Goal: Task Accomplishment & Management: Check status

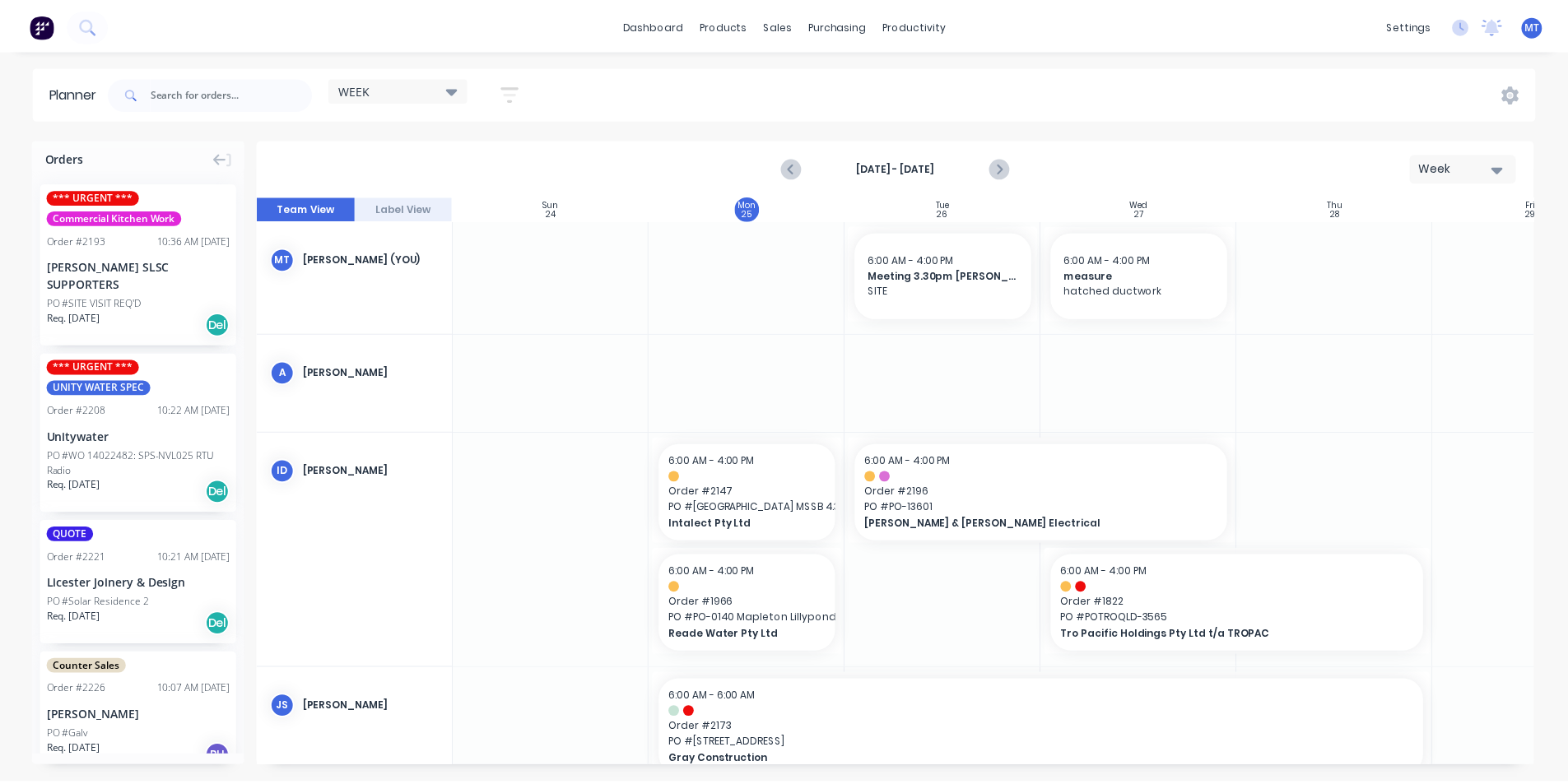
scroll to position [0, 1]
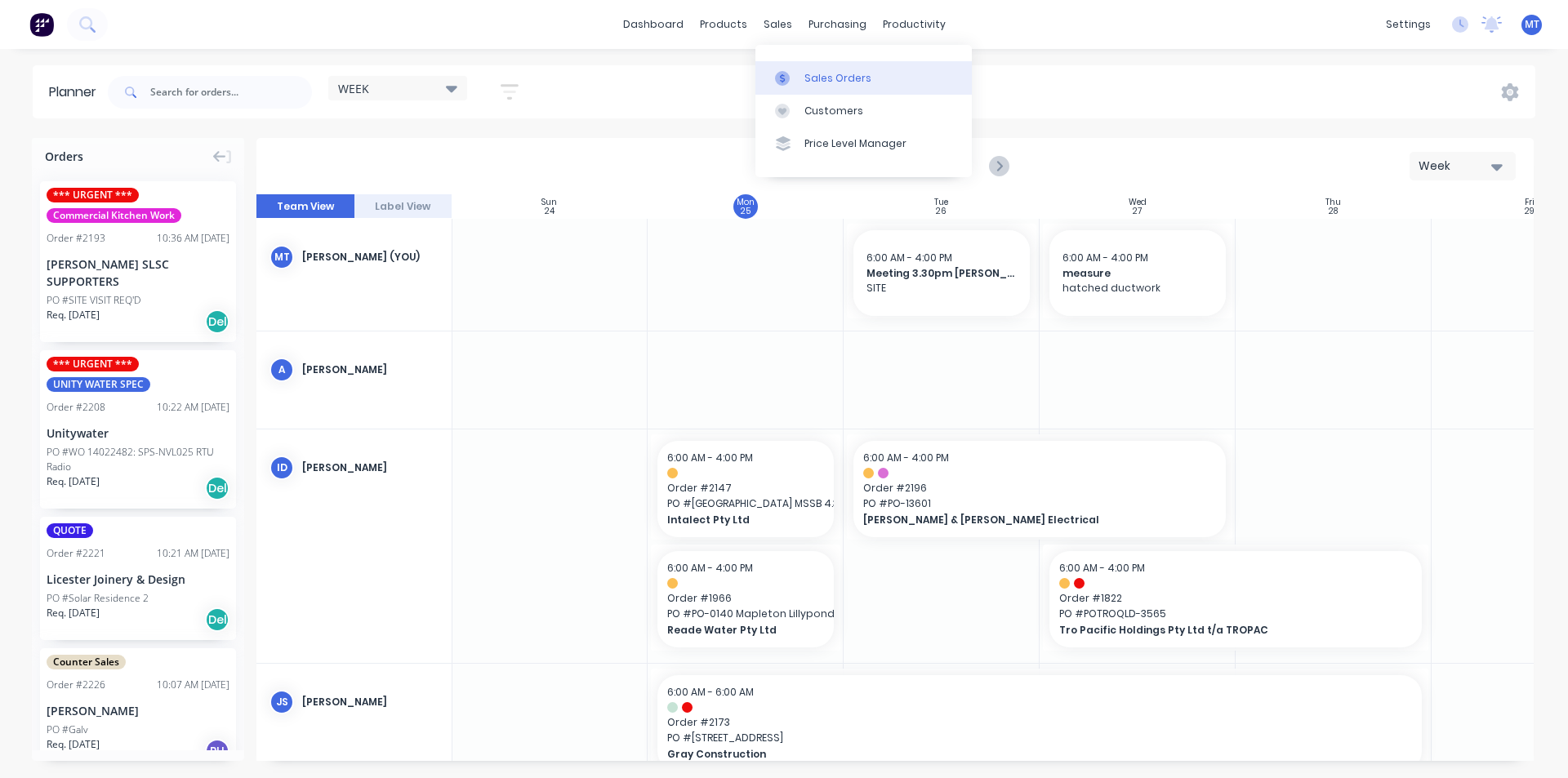
click at [848, 85] on div "Sales Orders" at bounding box center [838, 78] width 67 height 15
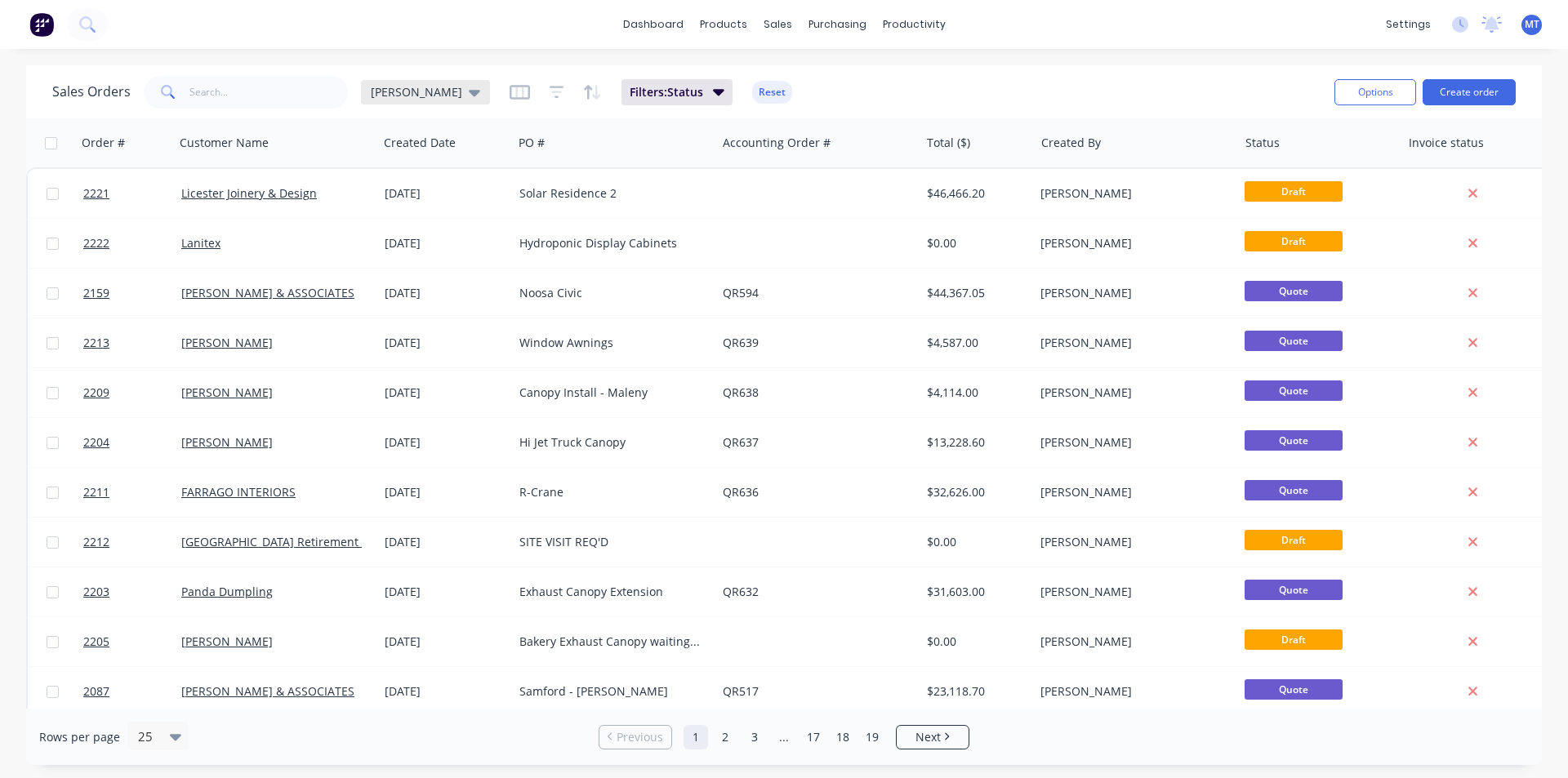
click at [469, 92] on icon at bounding box center [474, 93] width 11 height 6
click at [387, 224] on button "None" at bounding box center [459, 231] width 186 height 18
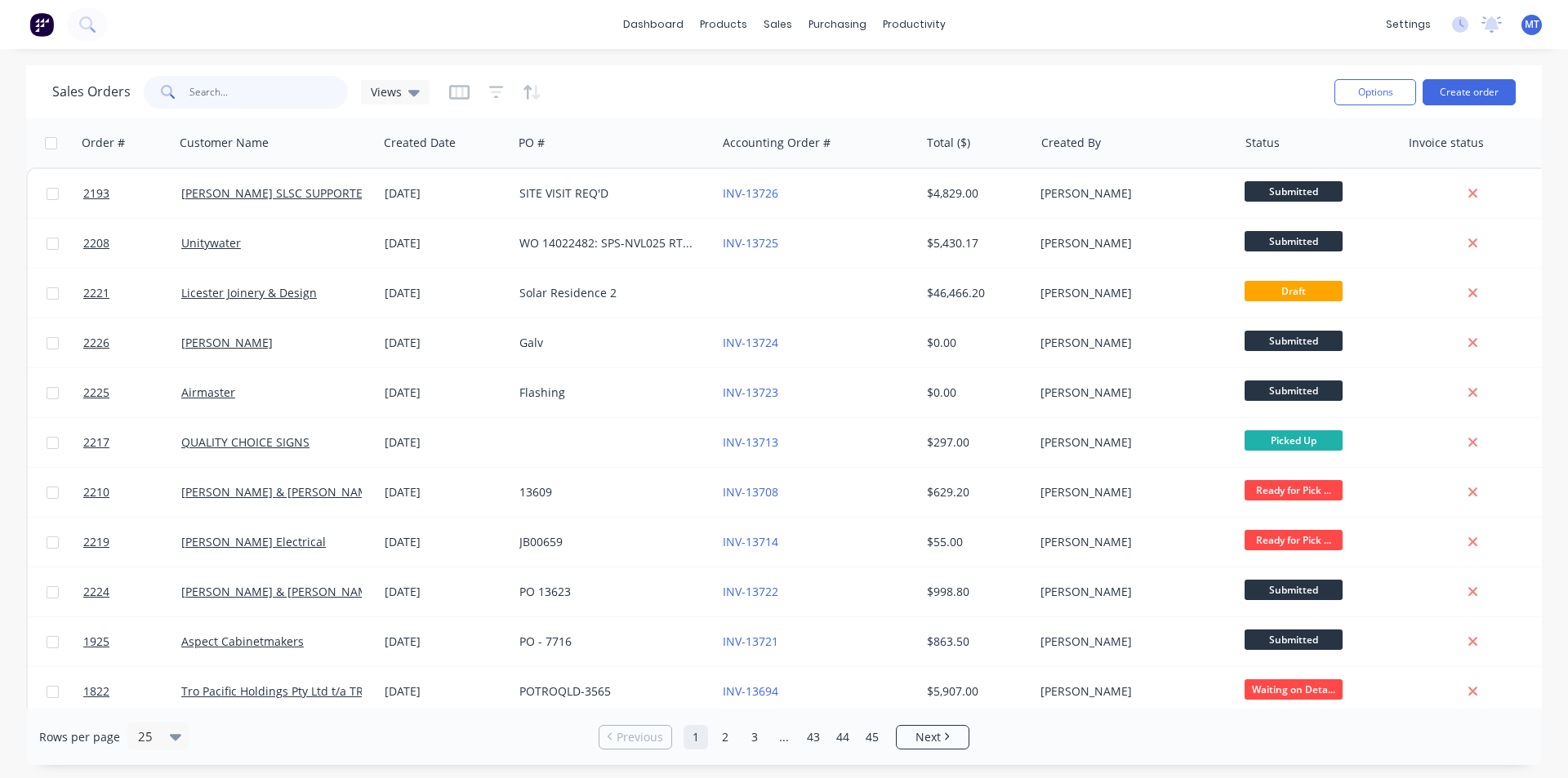
click at [234, 98] on input "text" at bounding box center [269, 91] width 159 height 32
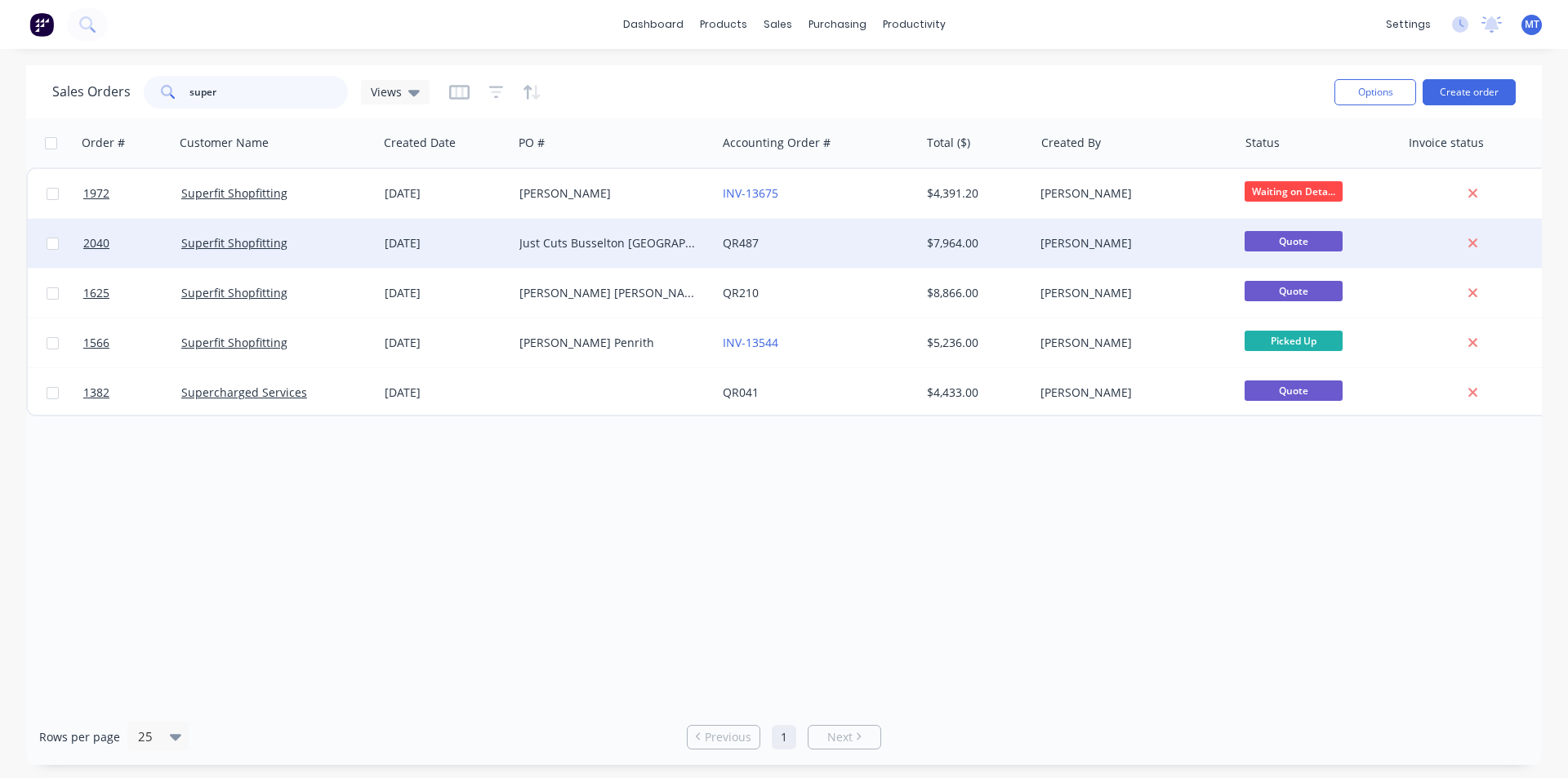
type input "super"
click at [408, 249] on div "[DATE]" at bounding box center [446, 243] width 122 height 17
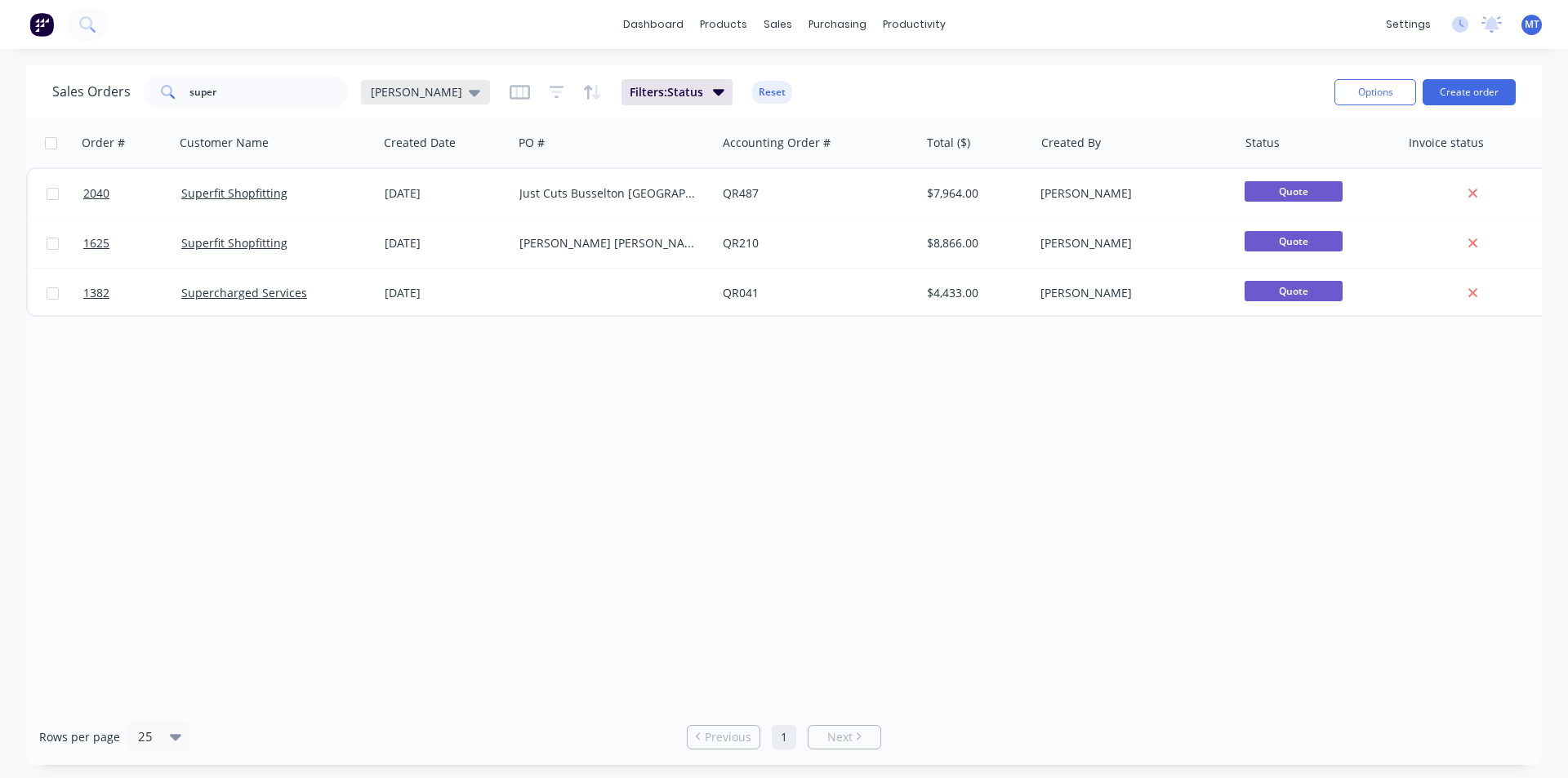
click at [469, 91] on icon at bounding box center [474, 93] width 11 height 6
click at [389, 230] on button "None" at bounding box center [459, 231] width 186 height 18
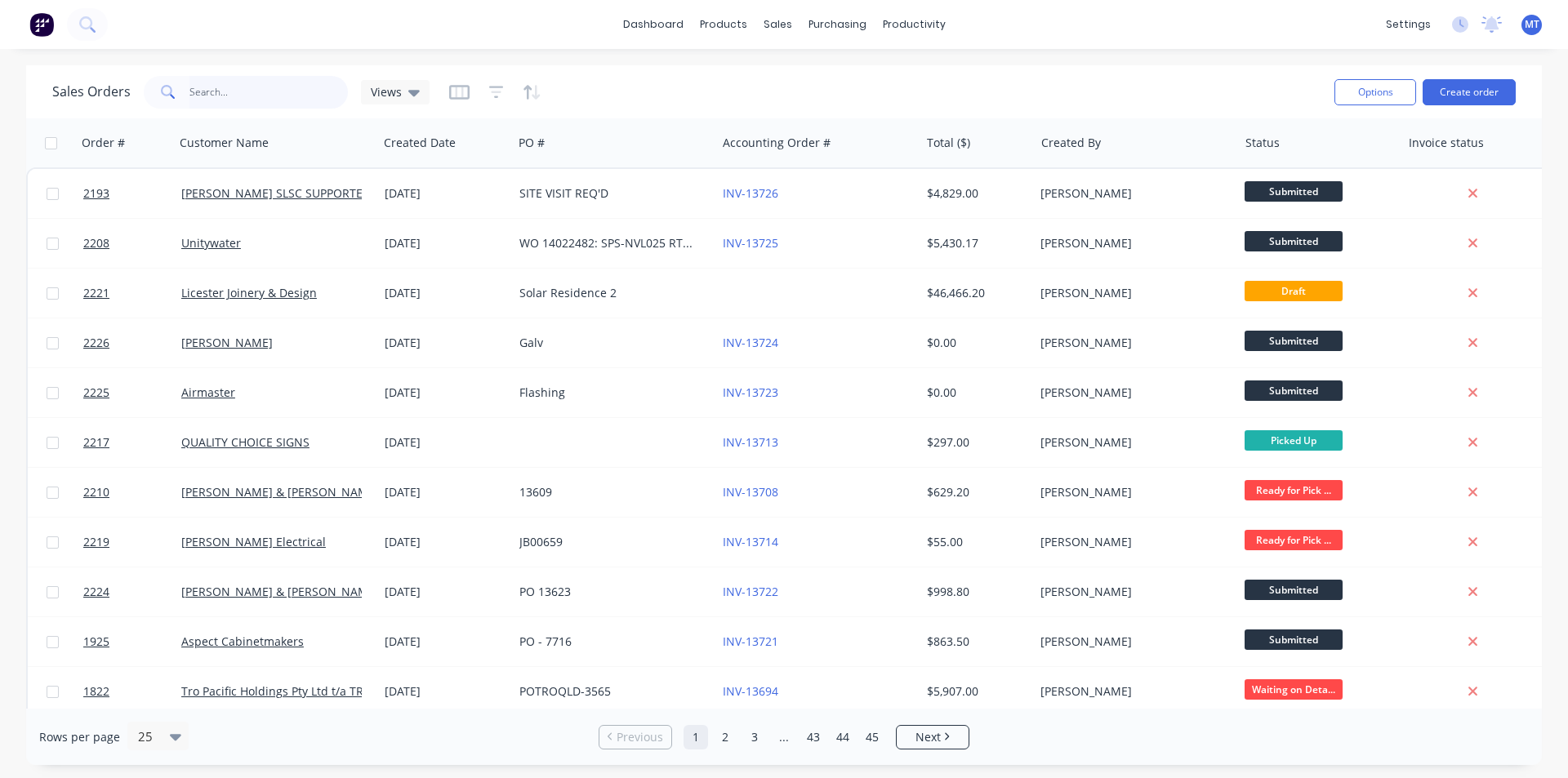
click at [235, 97] on input "super" at bounding box center [269, 91] width 159 height 32
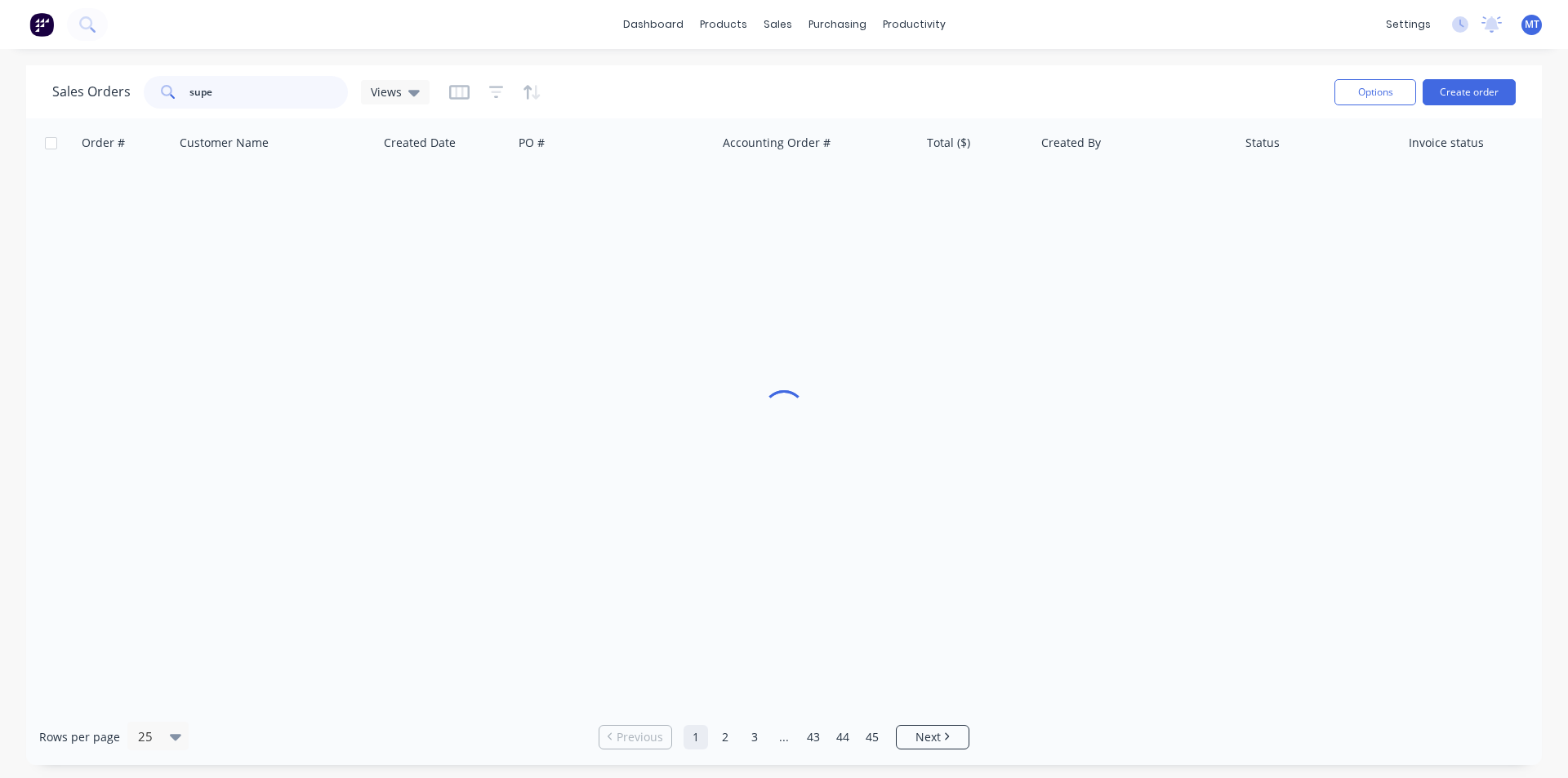
type input "super"
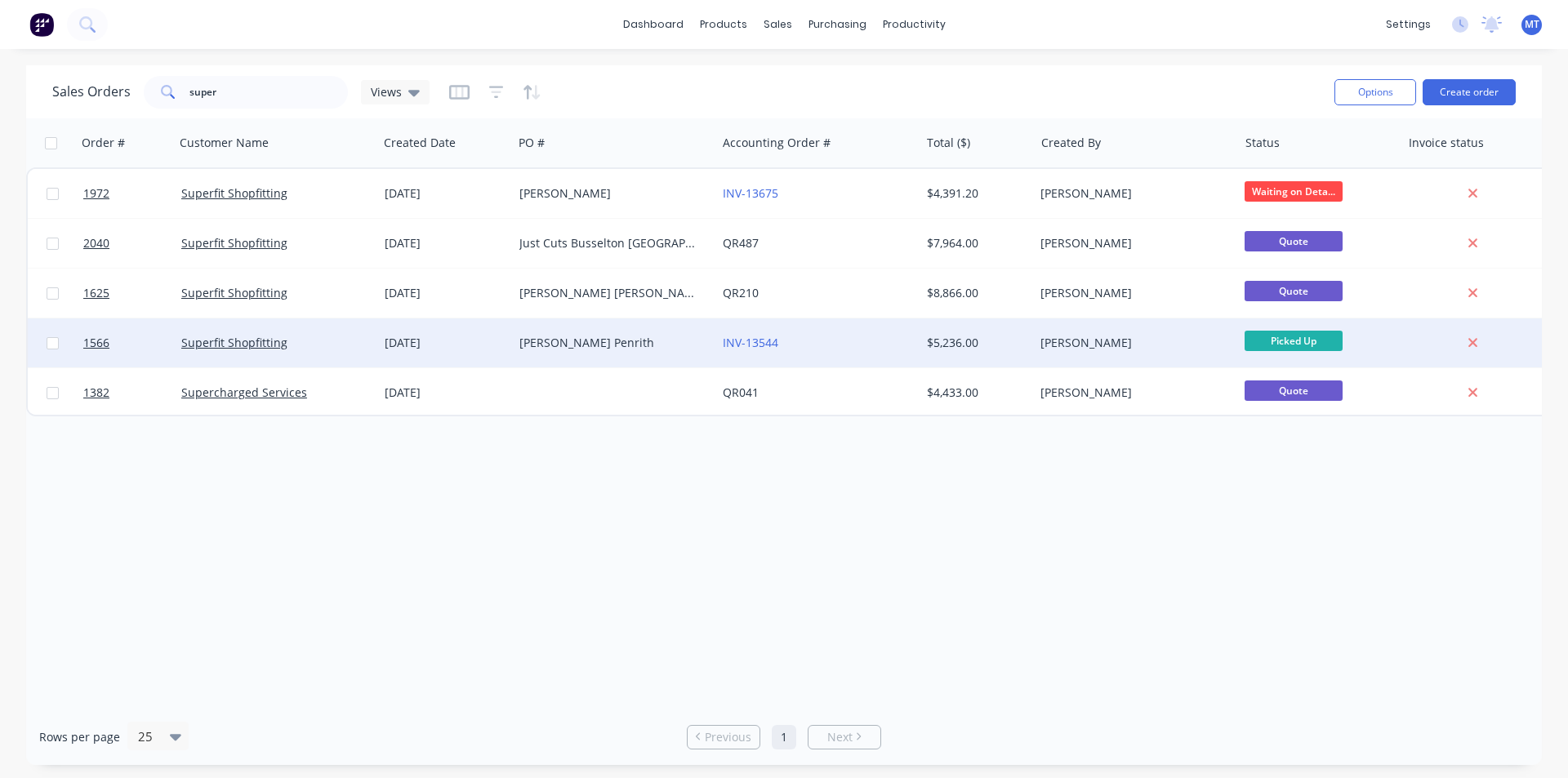
click at [530, 349] on div "[PERSON_NAME] Penrith" at bounding box center [610, 343] width 181 height 17
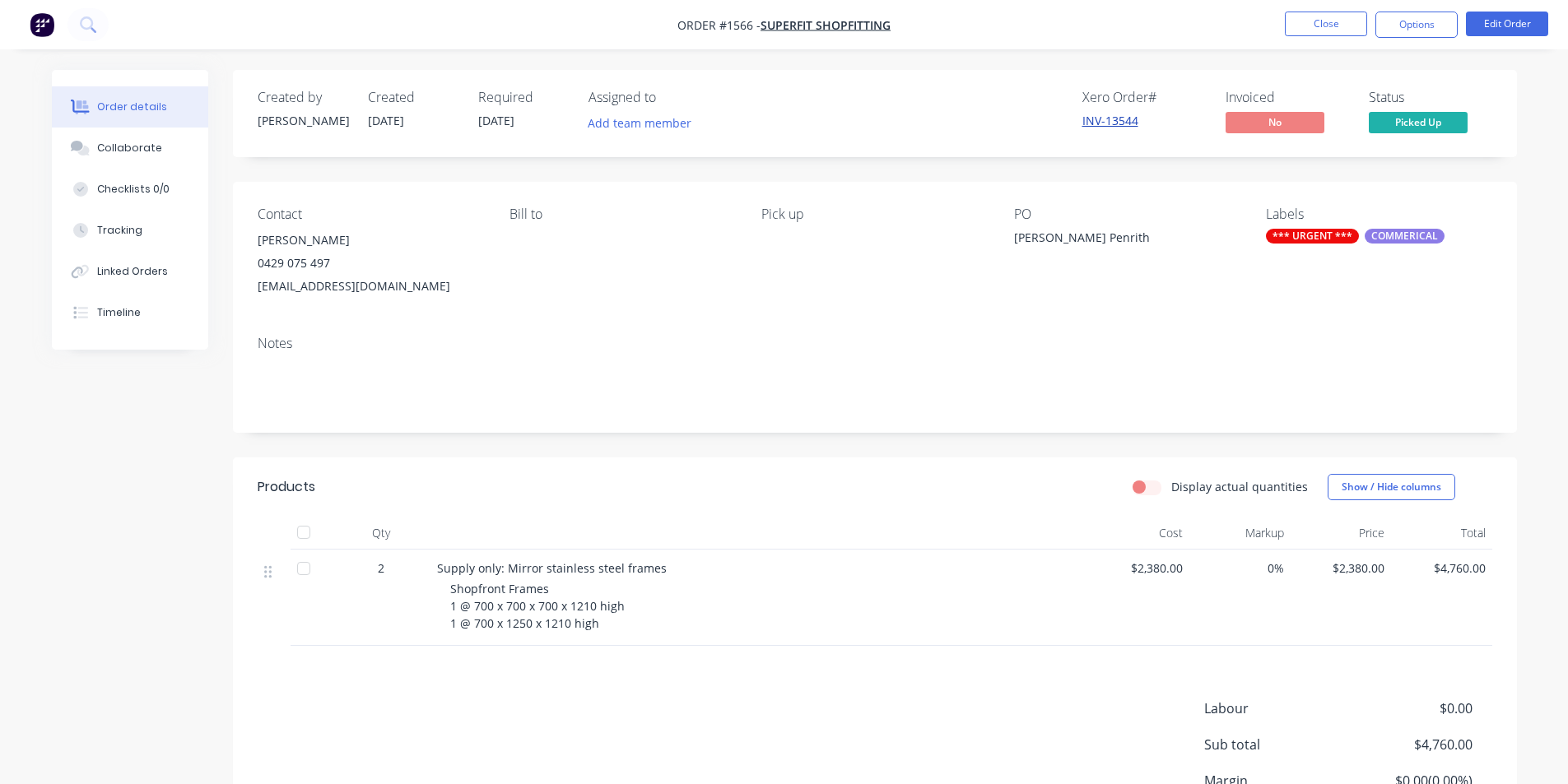
click at [1121, 121] on link "INV-13544" at bounding box center [1110, 121] width 56 height 16
click at [1330, 28] on button "Close" at bounding box center [1326, 23] width 83 height 25
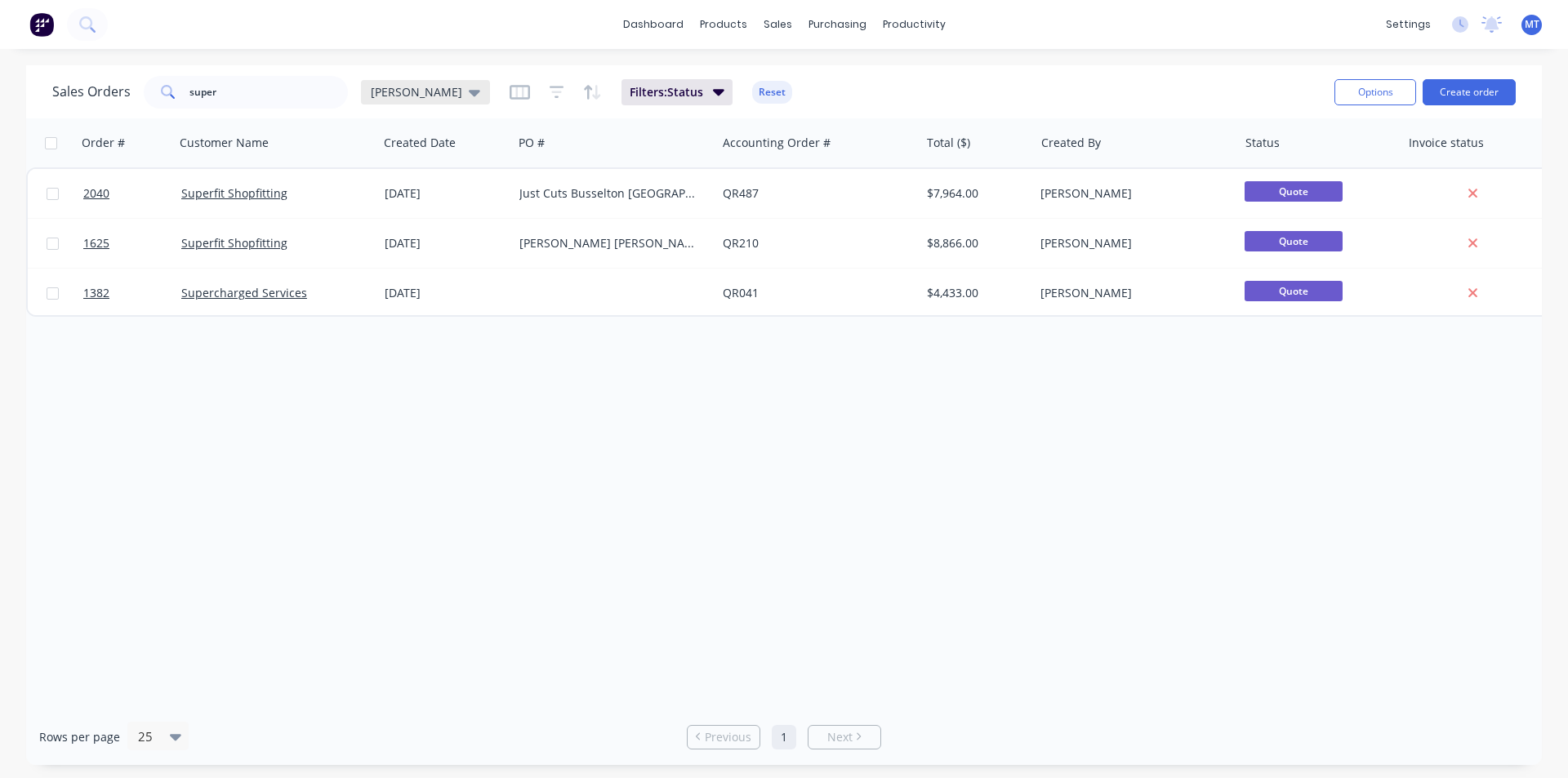
click at [469, 93] on icon at bounding box center [474, 93] width 11 height 6
click at [381, 233] on button "None" at bounding box center [459, 231] width 186 height 18
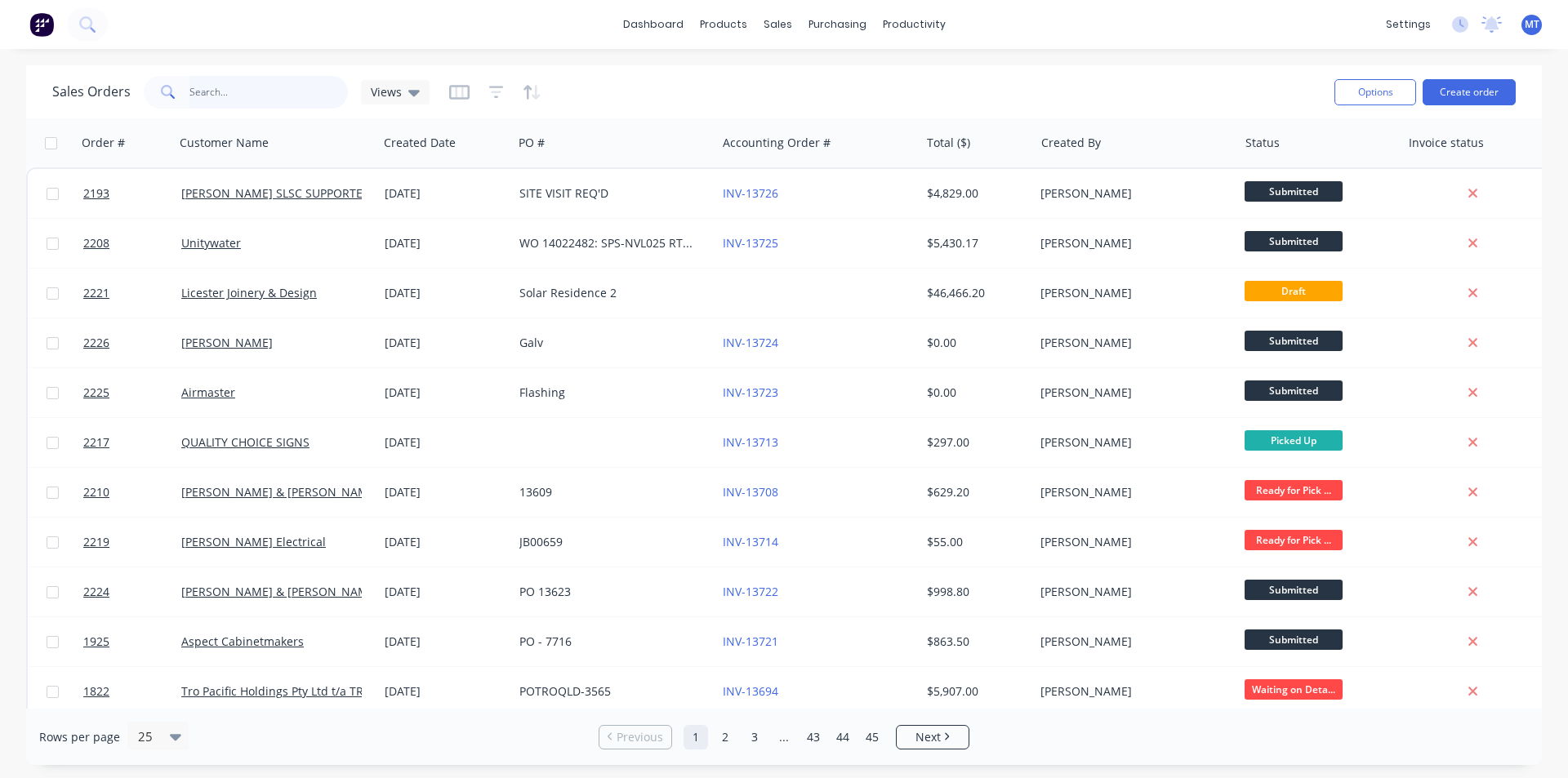
click at [234, 91] on input "super" at bounding box center [269, 91] width 159 height 32
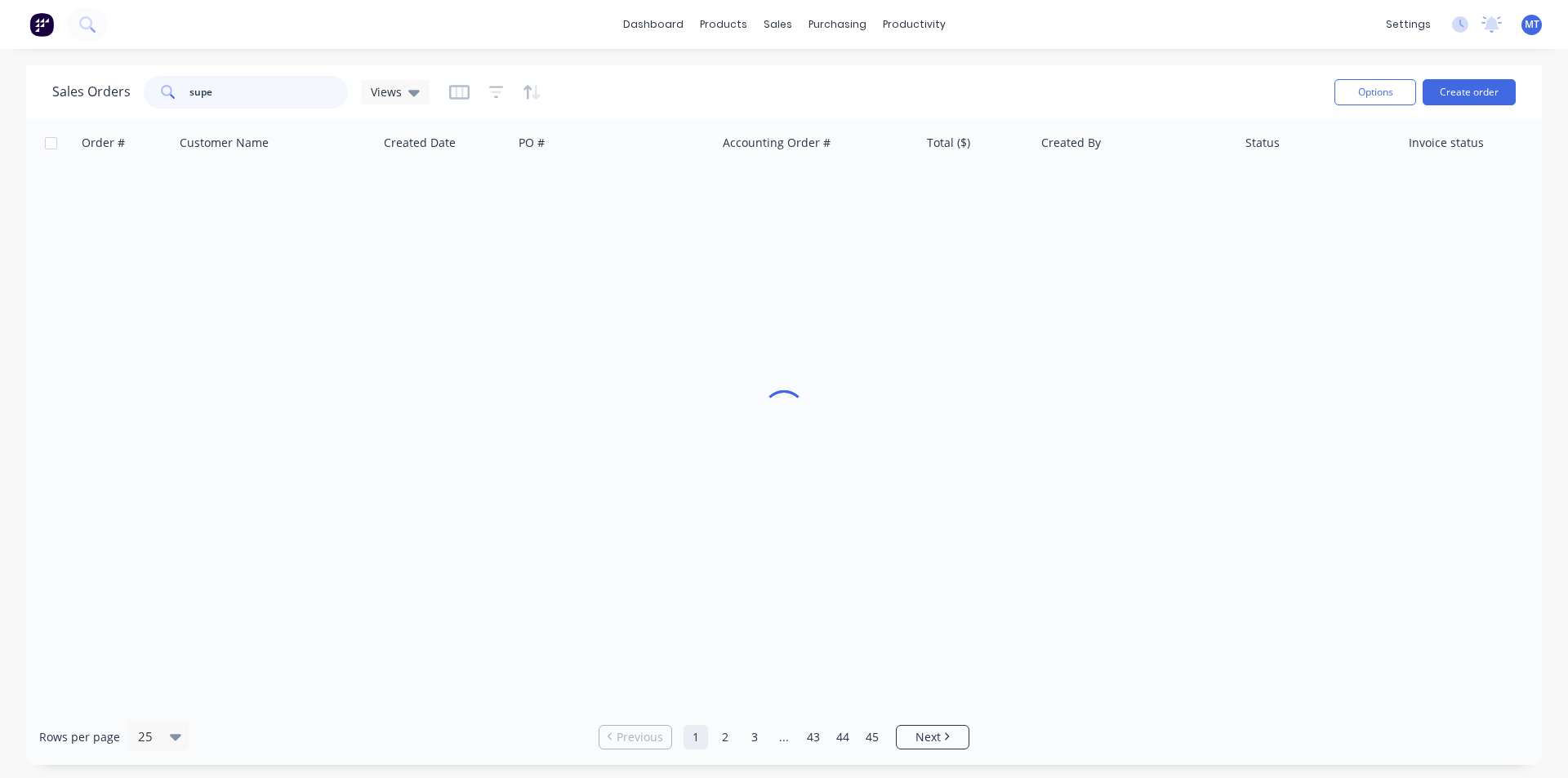
type input "super"
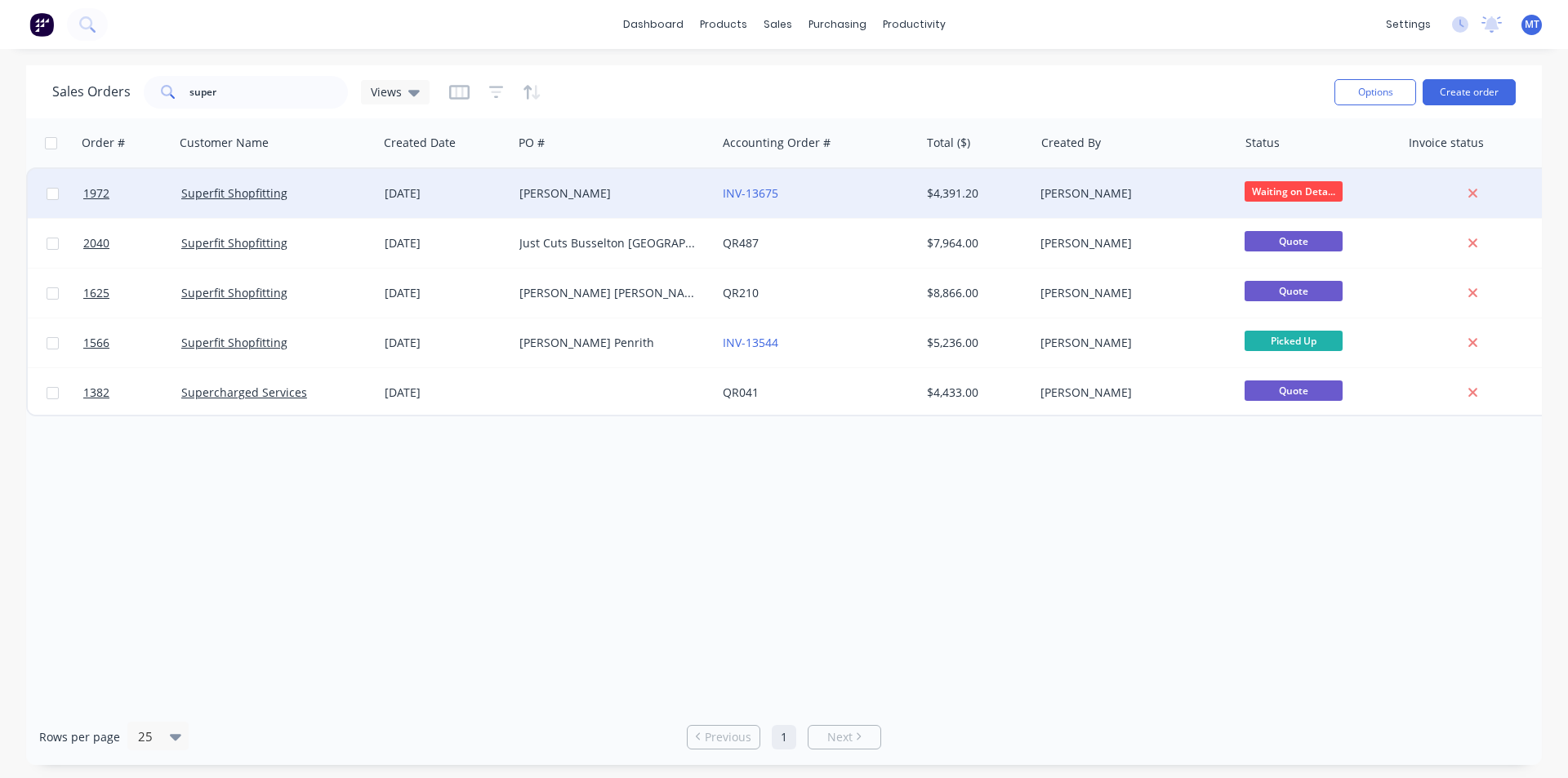
click at [412, 197] on div "[DATE]" at bounding box center [446, 193] width 122 height 17
